Goal: Task Accomplishment & Management: Manage account settings

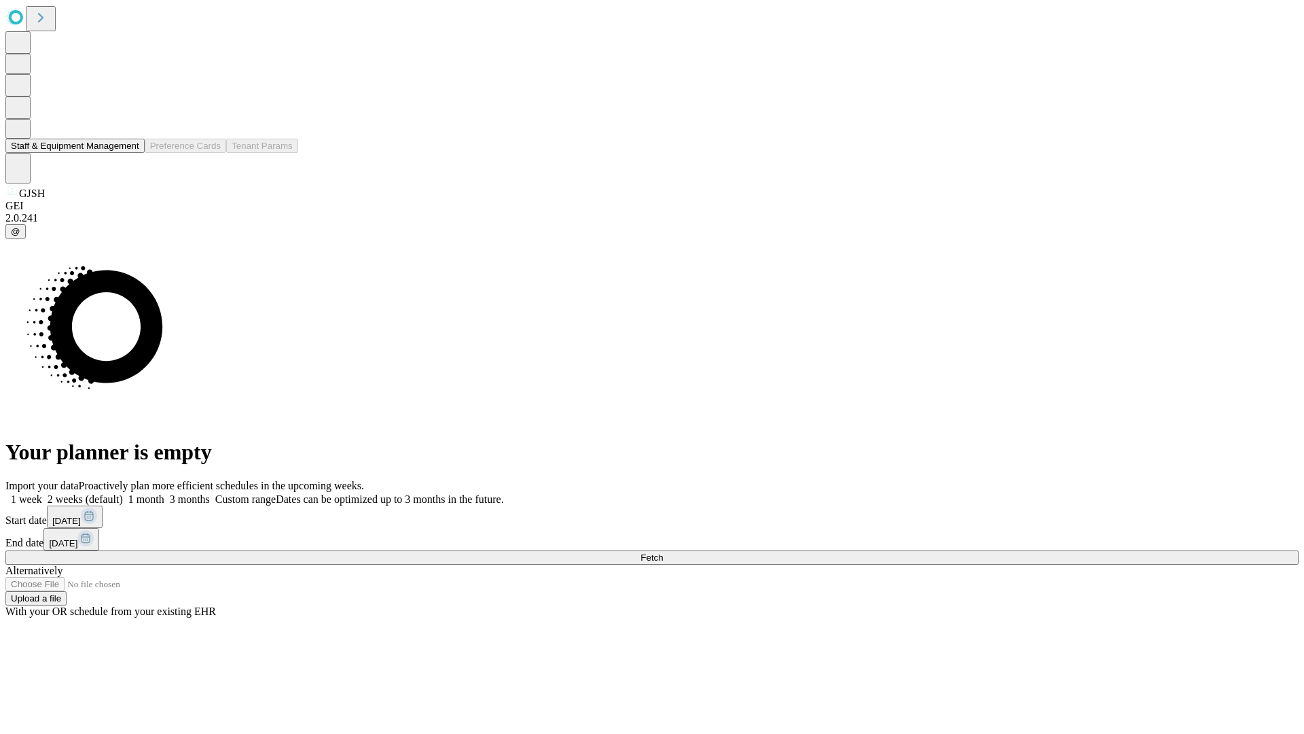
click at [130, 153] on button "Staff & Equipment Management" at bounding box center [74, 146] width 139 height 14
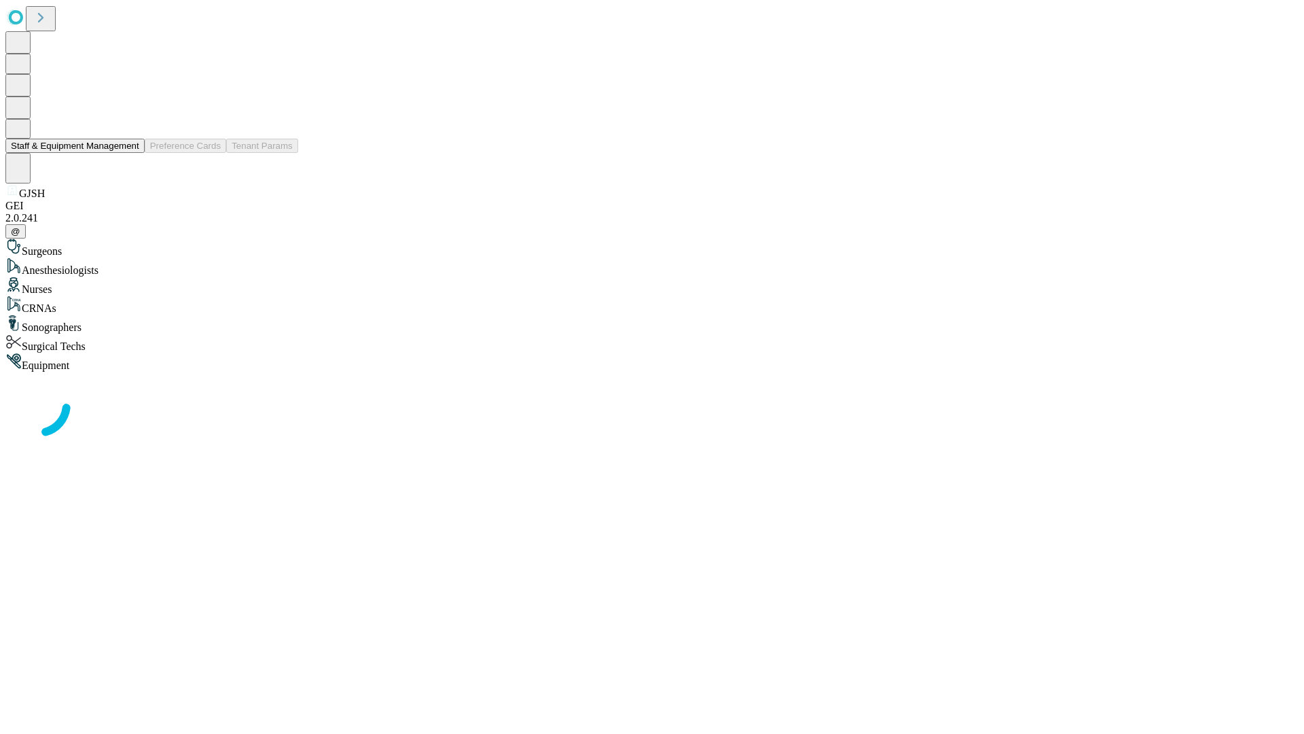
click at [130, 153] on button "Staff & Equipment Management" at bounding box center [74, 146] width 139 height 14
